Goal: Information Seeking & Learning: Learn about a topic

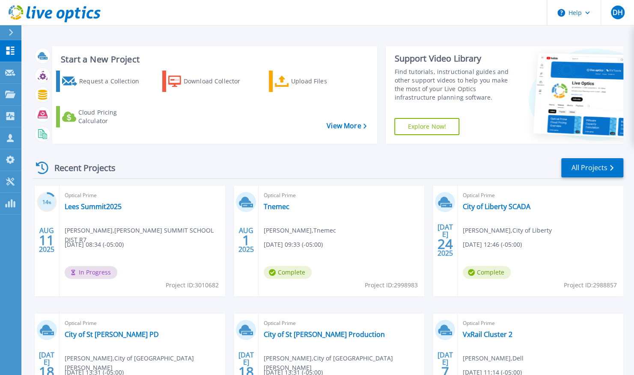
scroll to position [98, 0]
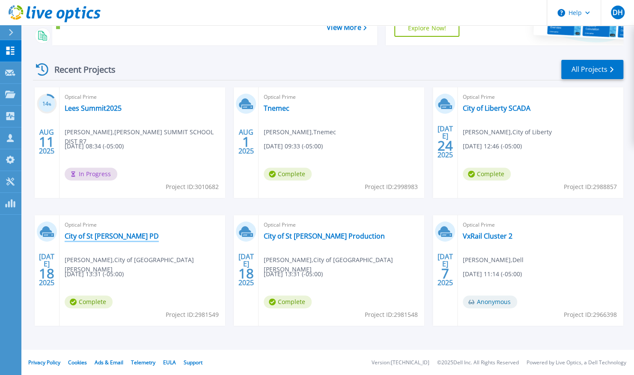
click at [88, 232] on link "City of St Joe PD" at bounding box center [112, 236] width 94 height 9
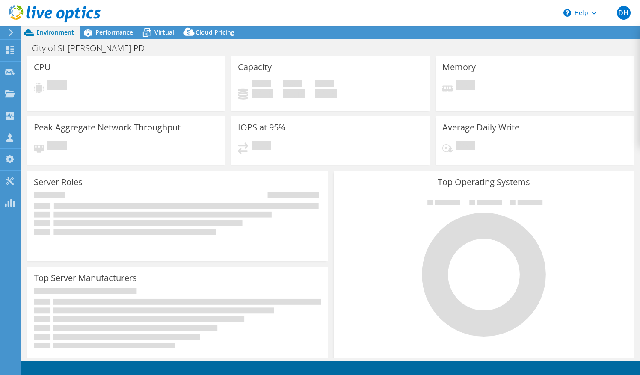
select select "USD"
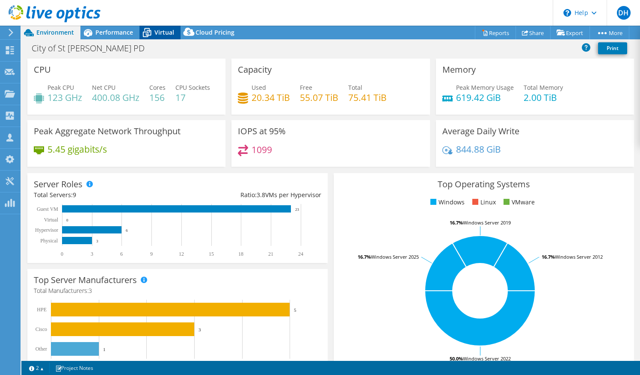
click at [150, 27] on icon at bounding box center [146, 32] width 15 height 15
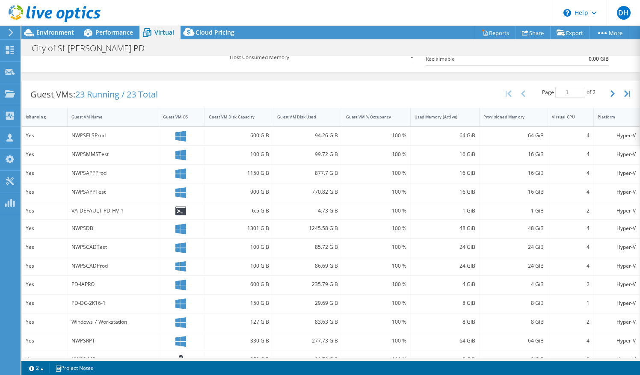
scroll to position [144, 0]
click at [87, 119] on div "Guest VM Name" at bounding box center [108, 116] width 81 height 13
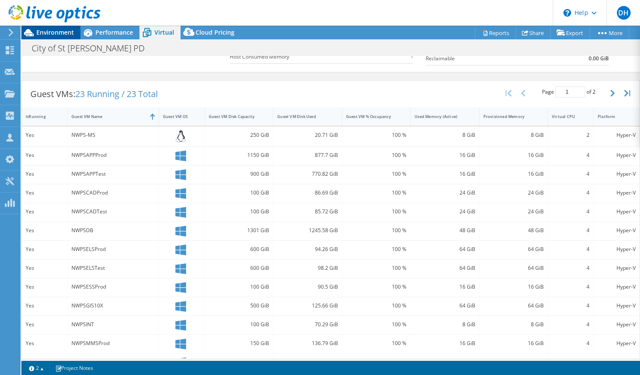
click at [64, 34] on span "Environment" at bounding box center [55, 32] width 38 height 8
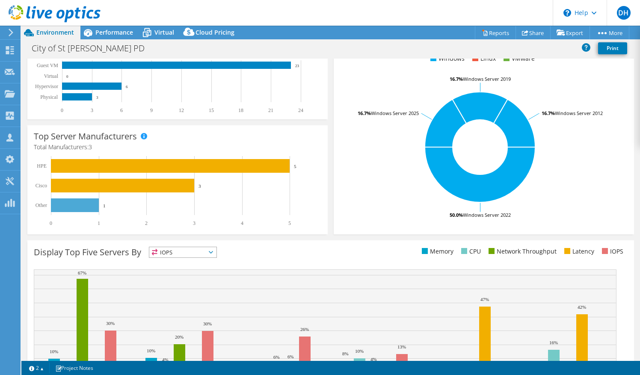
click at [101, 25] on header "DH Channel Partner Dave Heinen dave.heinen@us.logicalis.com LOGICALIS My Profil…" at bounding box center [320, 13] width 640 height 26
click at [113, 28] on span "Performance" at bounding box center [114, 32] width 38 height 8
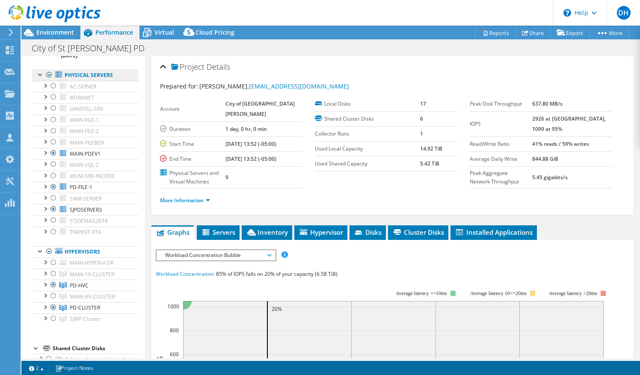
scroll to position [46, 0]
click at [52, 30] on span "Environment" at bounding box center [55, 32] width 38 height 8
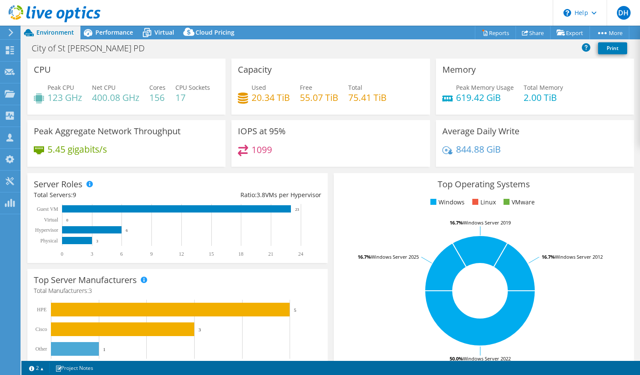
click at [278, 102] on h4 "20.34 TiB" at bounding box center [271, 97] width 39 height 9
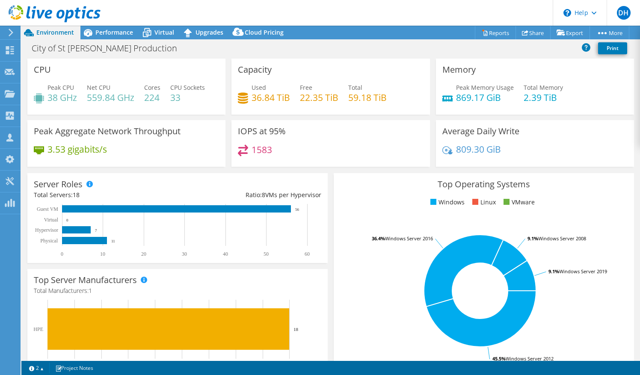
select select "USD"
click at [163, 32] on span "Virtual" at bounding box center [164, 32] width 20 height 8
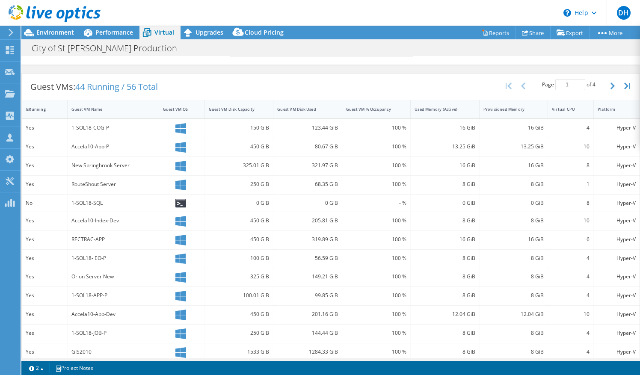
scroll to position [151, 0]
click at [89, 106] on div "Guest VM Name" at bounding box center [107, 109] width 73 height 6
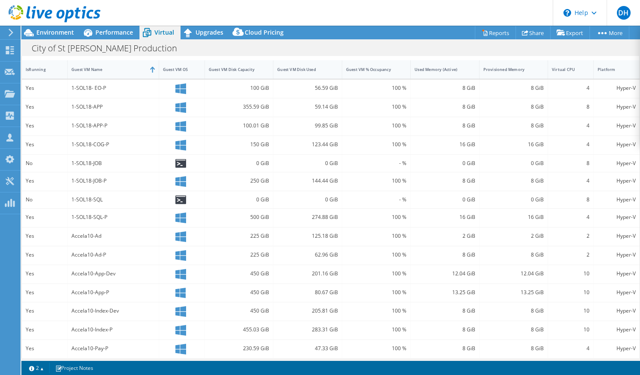
scroll to position [192, 0]
click at [109, 32] on span "Performance" at bounding box center [114, 32] width 38 height 8
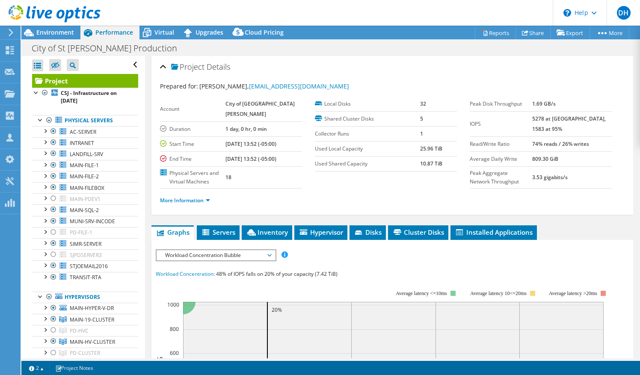
scroll to position [0, 0]
click at [56, 30] on span "Environment" at bounding box center [55, 32] width 38 height 8
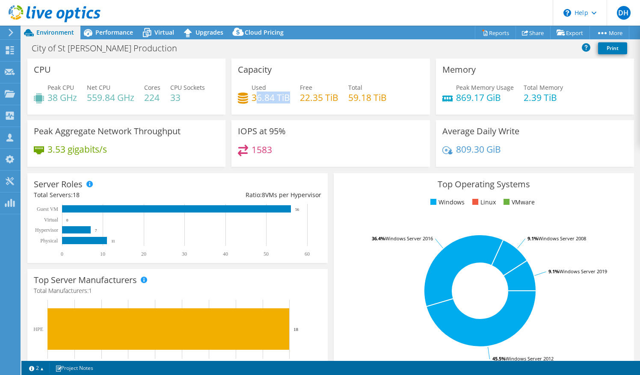
drag, startPoint x: 254, startPoint y: 98, endPoint x: 285, endPoint y: 98, distance: 31.2
click at [285, 98] on h4 "36.84 TiB" at bounding box center [271, 97] width 39 height 9
click at [256, 100] on h4 "36.84 TiB" at bounding box center [271, 97] width 39 height 9
drag, startPoint x: 250, startPoint y: 98, endPoint x: 282, endPoint y: 100, distance: 32.6
click at [282, 100] on h4 "36.84 TiB" at bounding box center [271, 97] width 39 height 9
